Goal: Task Accomplishment & Management: Manage account settings

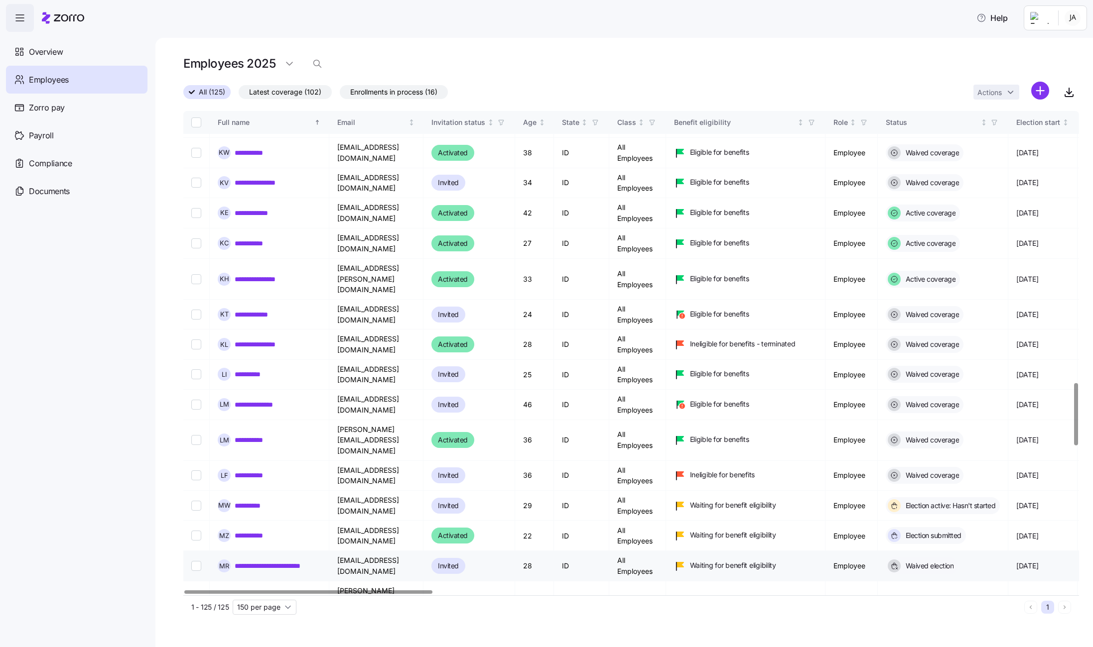
scroll to position [2119, 0]
click at [199, 562] on input "Select record 82" at bounding box center [196, 567] width 10 height 10
checkbox input "true"
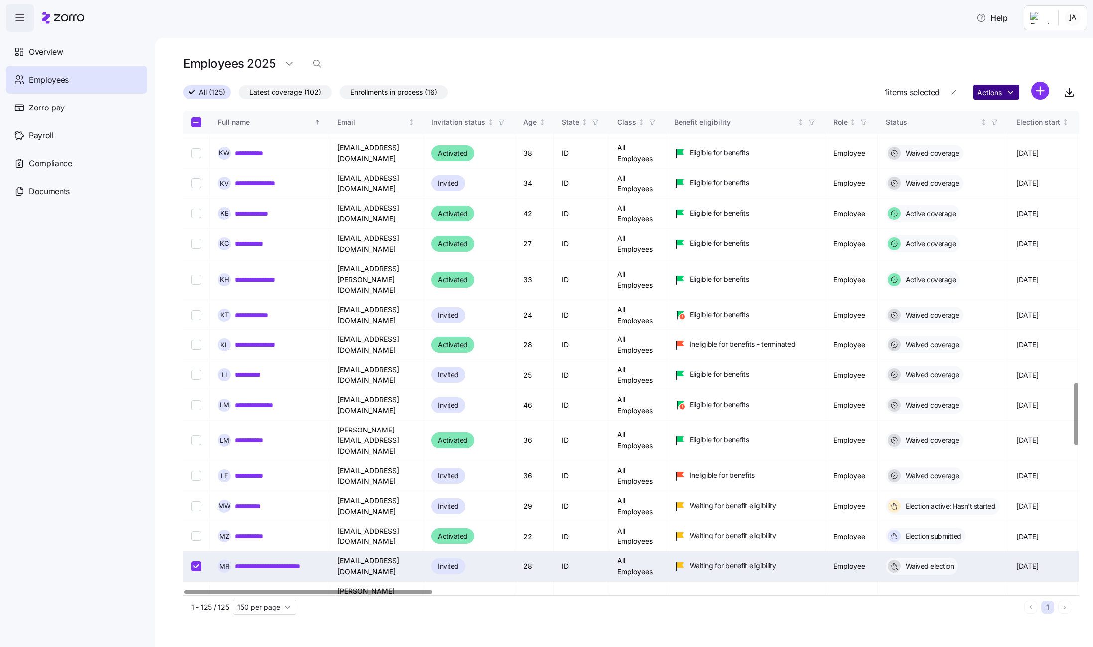
click at [1005, 93] on html "**********" at bounding box center [546, 320] width 1093 height 641
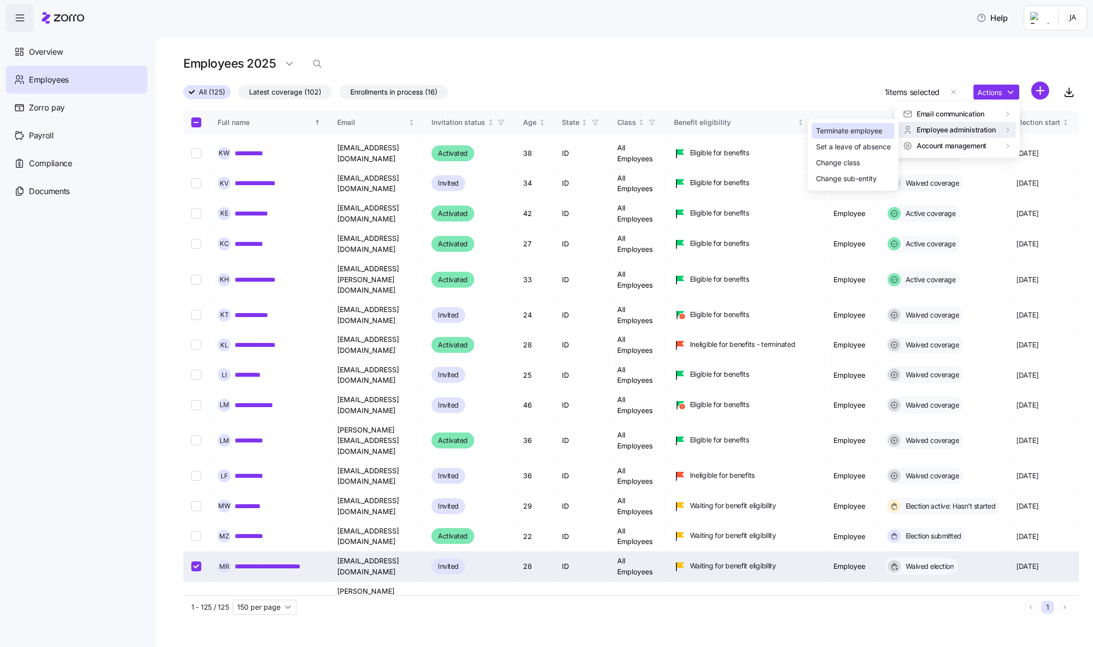
click at [858, 136] on div "Terminate employee" at bounding box center [853, 131] width 83 height 16
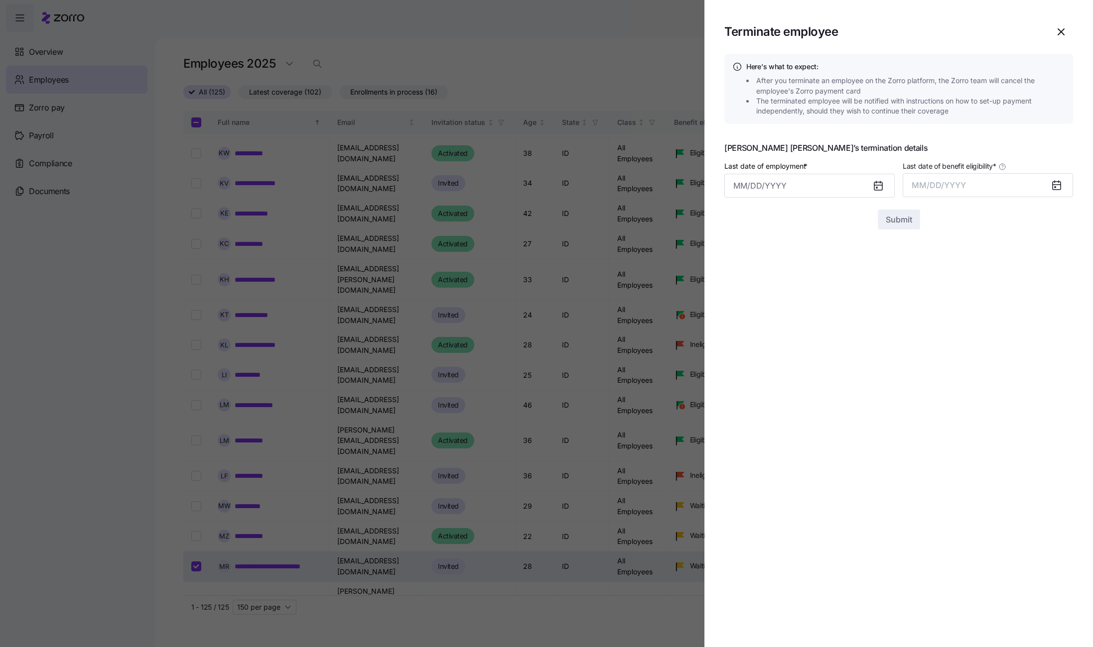
click at [880, 185] on icon at bounding box center [878, 186] width 8 height 8
click at [826, 188] on input "Last date of employment *" at bounding box center [809, 186] width 170 height 24
drag, startPoint x: 842, startPoint y: 334, endPoint x: 906, endPoint y: 271, distance: 89.4
click at [842, 333] on button "26" at bounding box center [843, 340] width 24 height 24
type input "[DATE]"
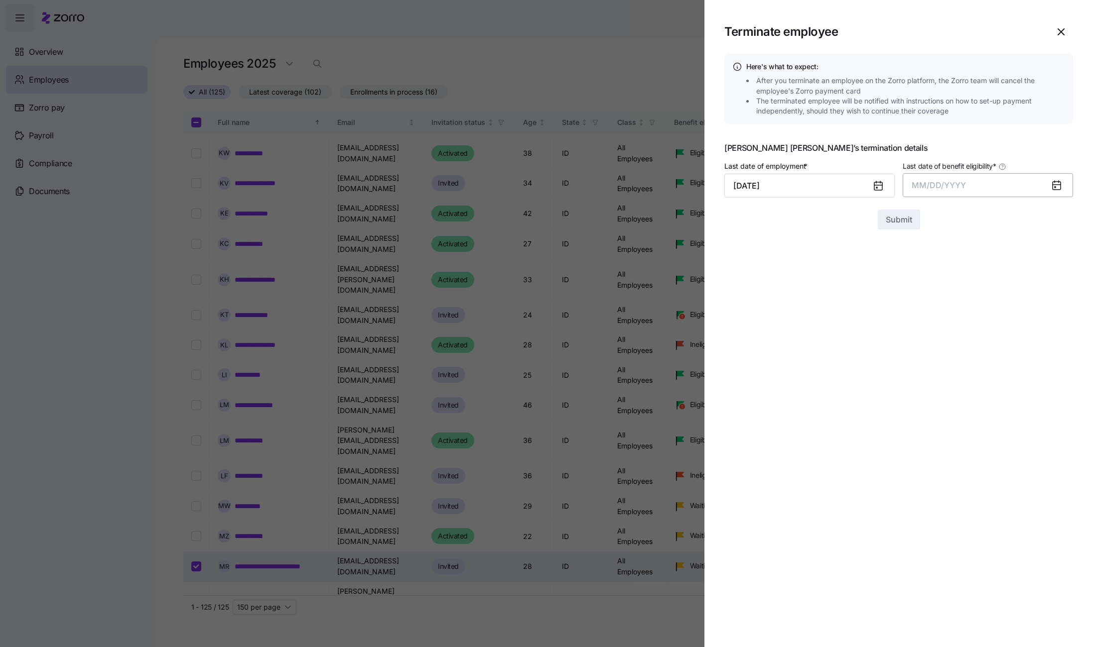
click at [1031, 185] on button "MM/DD/YYYY" at bounding box center [987, 185] width 170 height 24
click at [1055, 290] on button "Sep" at bounding box center [1053, 296] width 57 height 24
click at [910, 217] on span "Submit" at bounding box center [898, 220] width 26 height 12
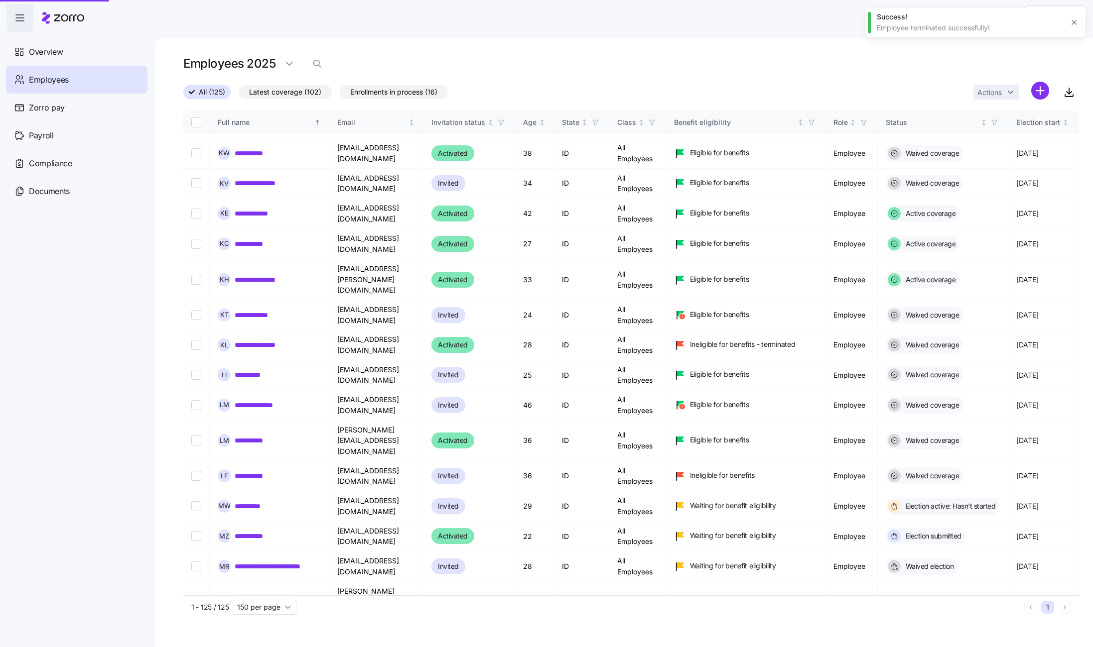
checkbox input "false"
